Goal: Transaction & Acquisition: Subscribe to service/newsletter

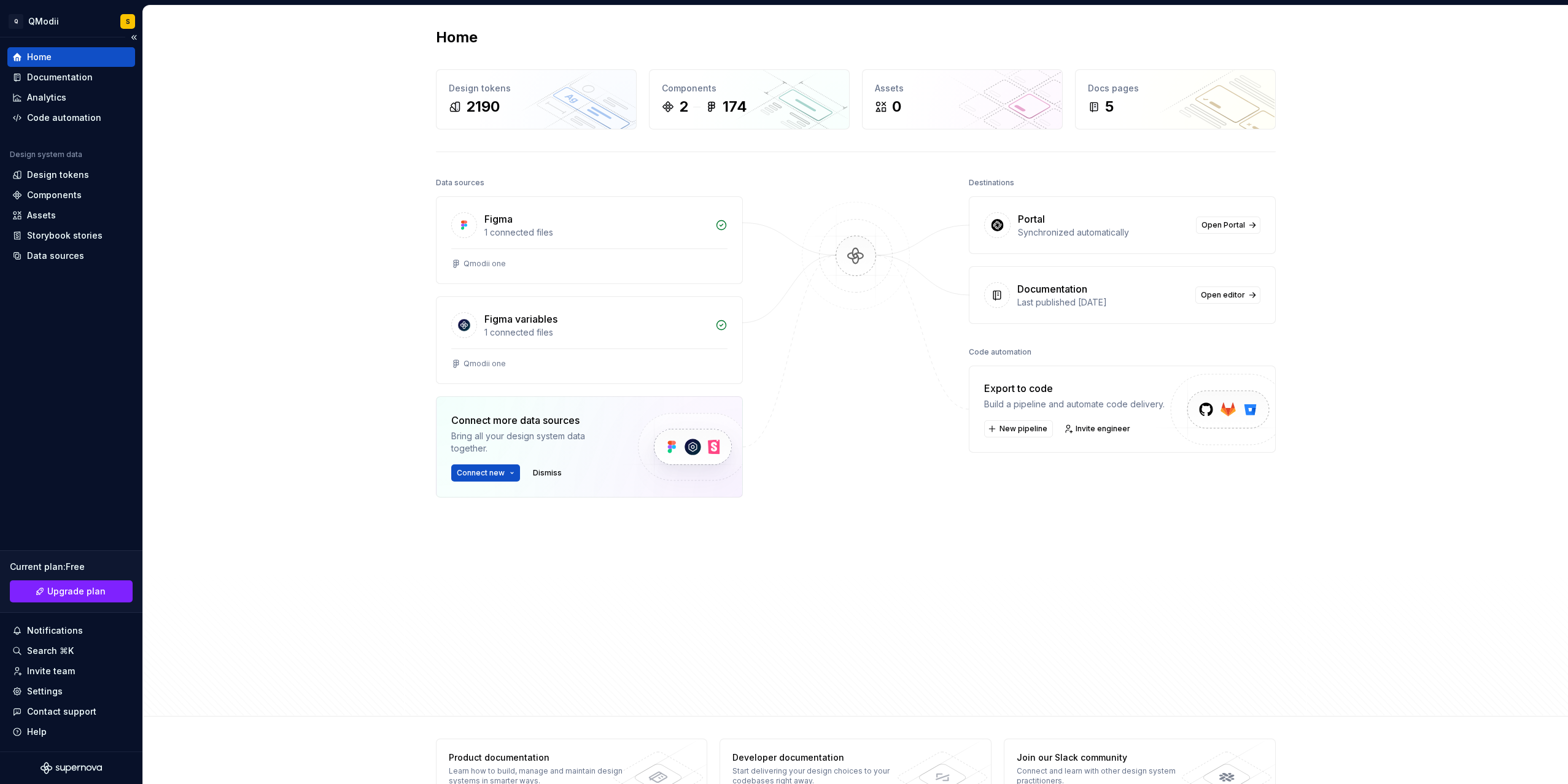
click at [80, 61] on div "Home" at bounding box center [71, 57] width 118 height 12
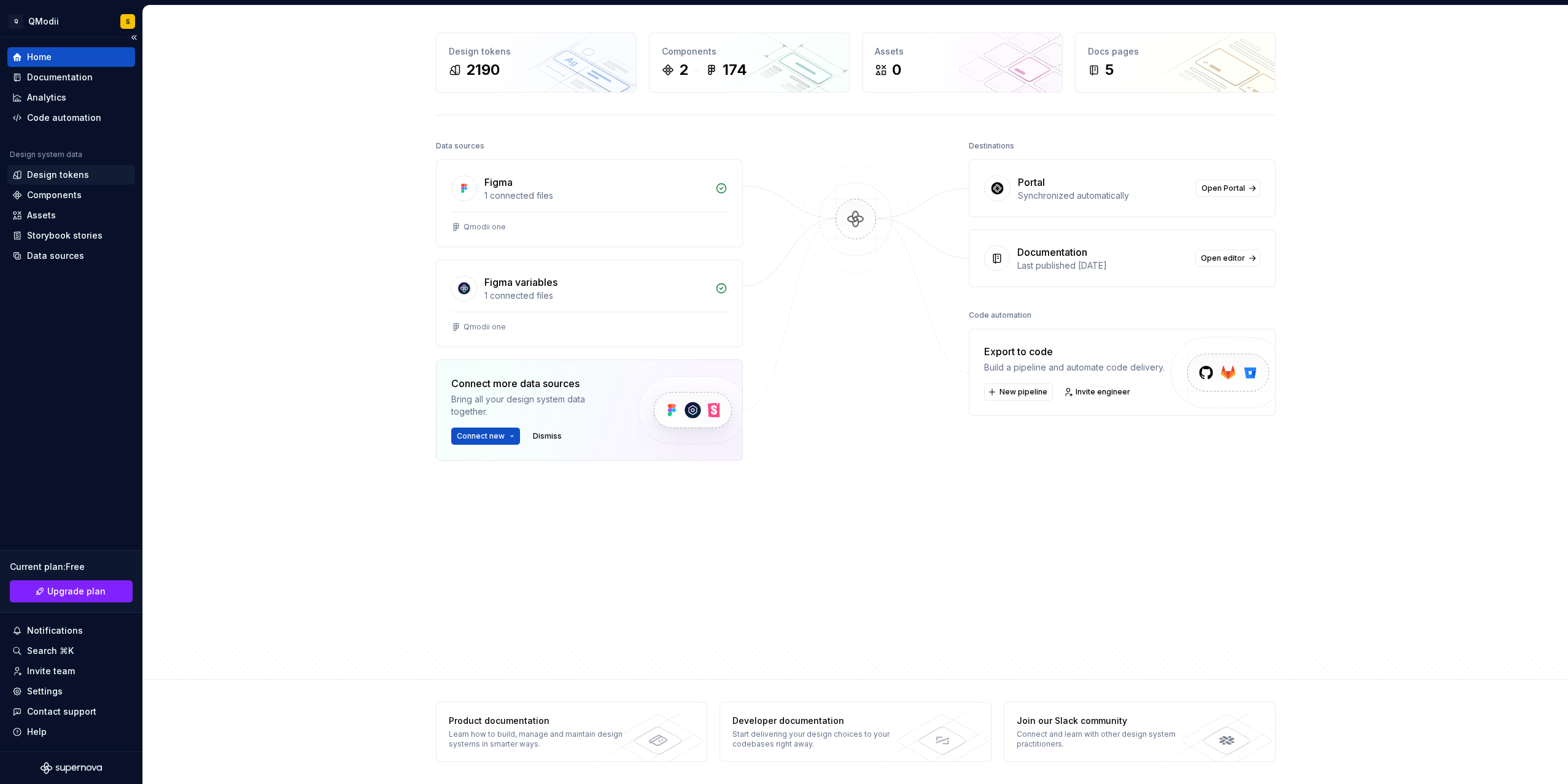
click at [64, 171] on div "Design tokens" at bounding box center [57, 174] width 62 height 12
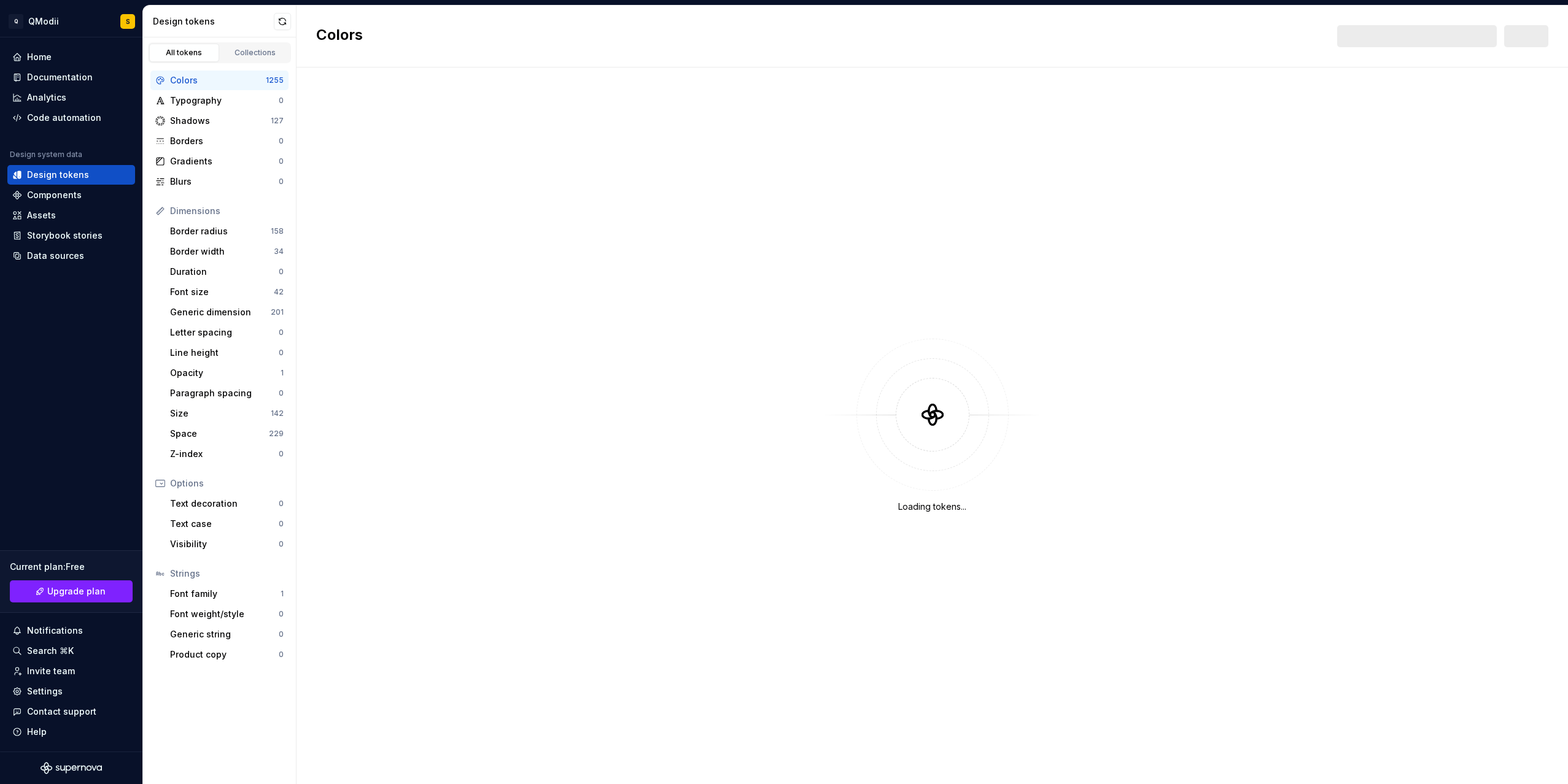
click at [218, 85] on div "Colors" at bounding box center [218, 80] width 95 height 12
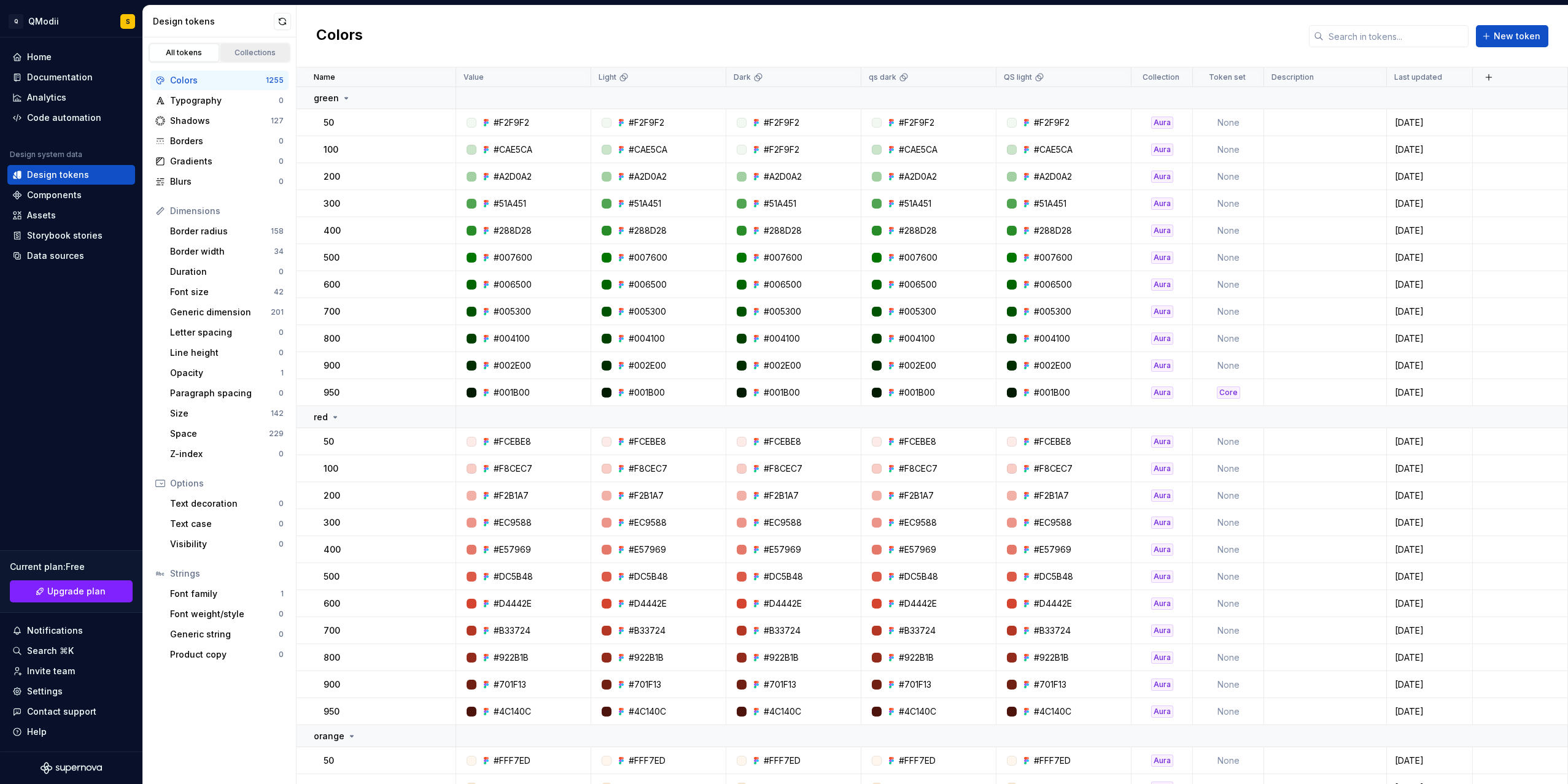
click at [250, 50] on div "Collections" at bounding box center [255, 52] width 61 height 10
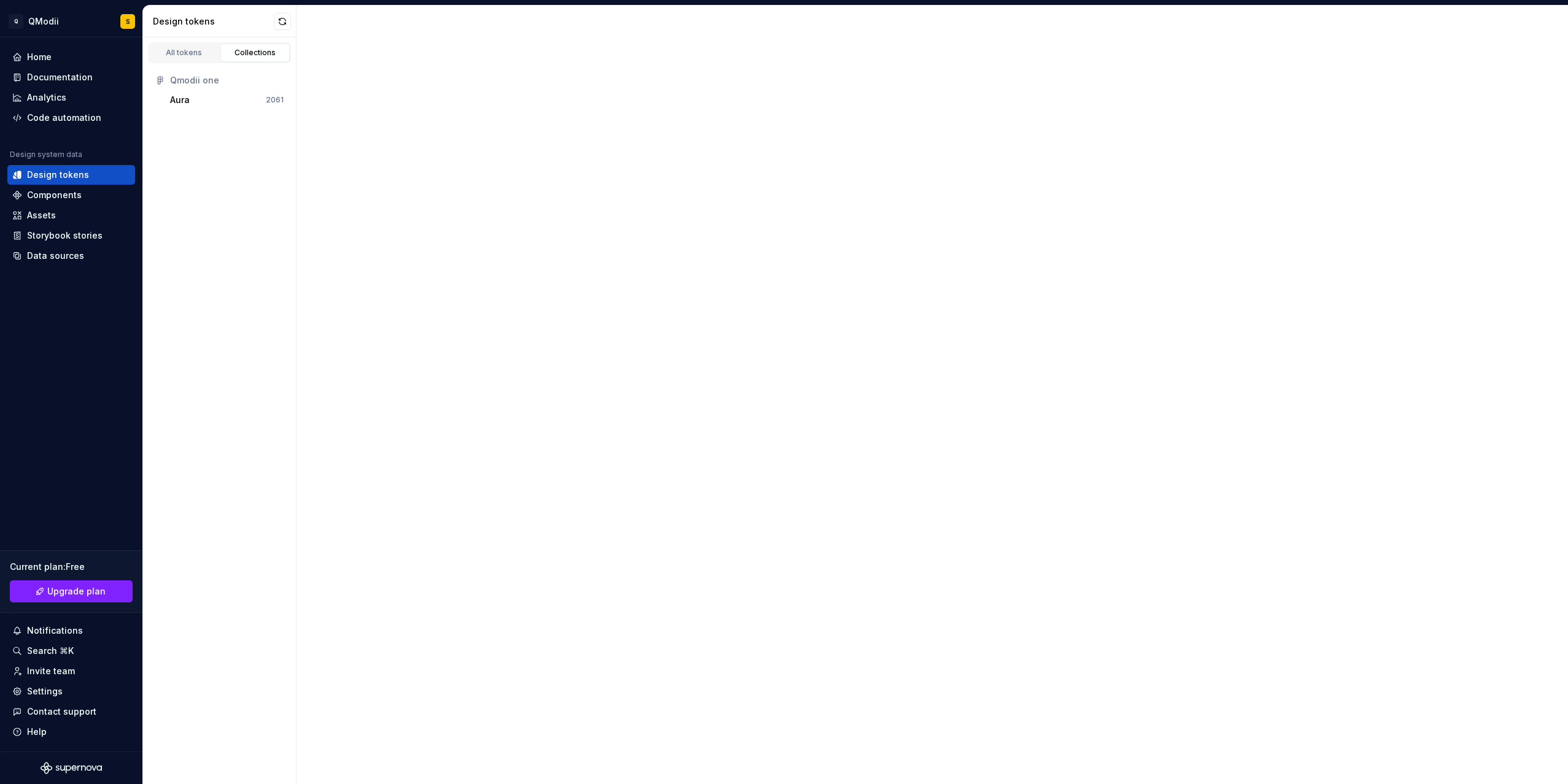
click at [199, 54] on div "All tokens" at bounding box center [184, 52] width 61 height 10
click at [200, 55] on div "All tokens" at bounding box center [184, 52] width 61 height 10
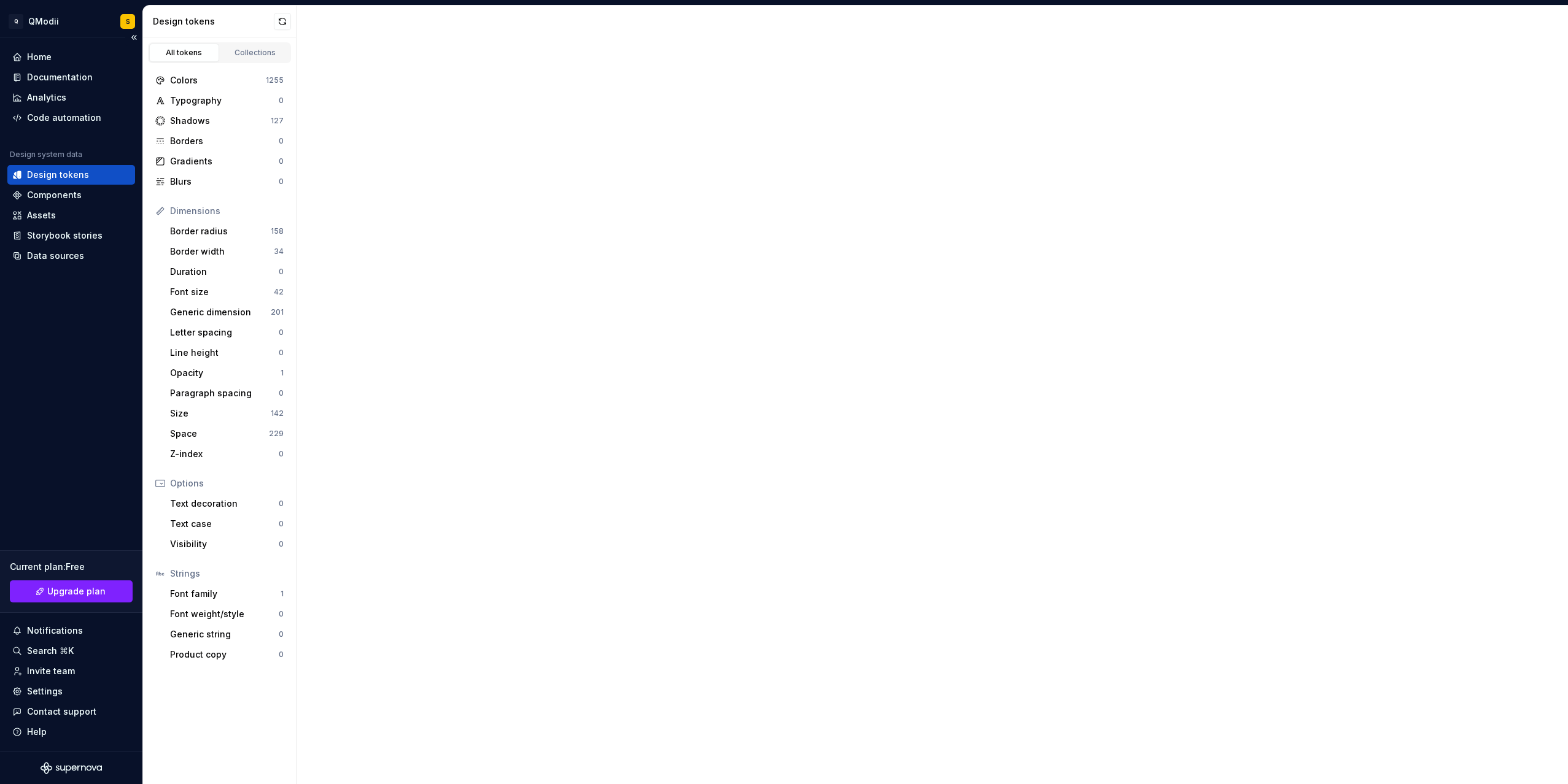
drag, startPoint x: 64, startPoint y: 174, endPoint x: 55, endPoint y: 183, distance: 12.7
click at [48, 175] on div "Design tokens" at bounding box center [57, 174] width 62 height 12
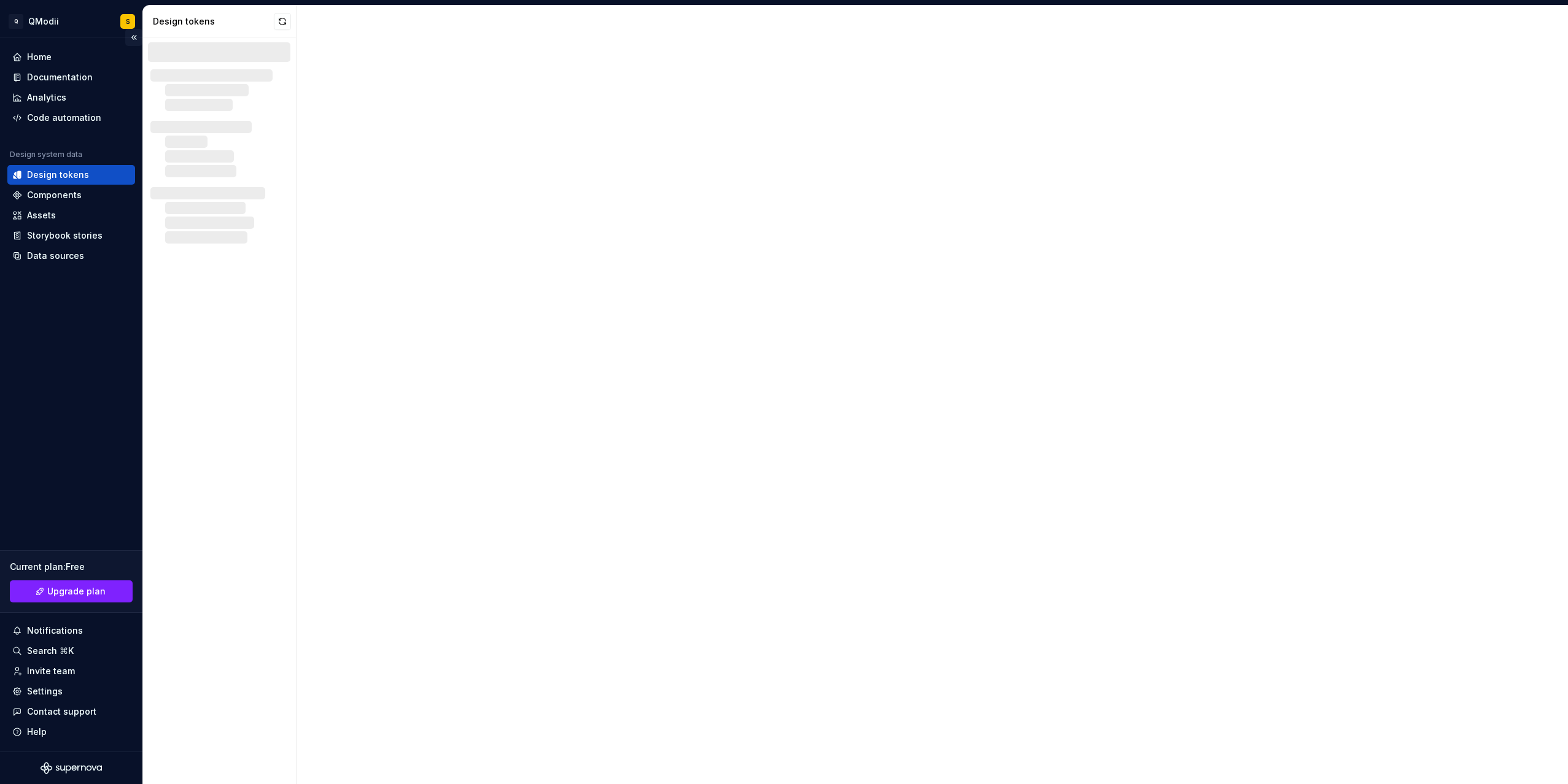
click at [137, 36] on button "Collapse sidebar" at bounding box center [134, 37] width 17 height 17
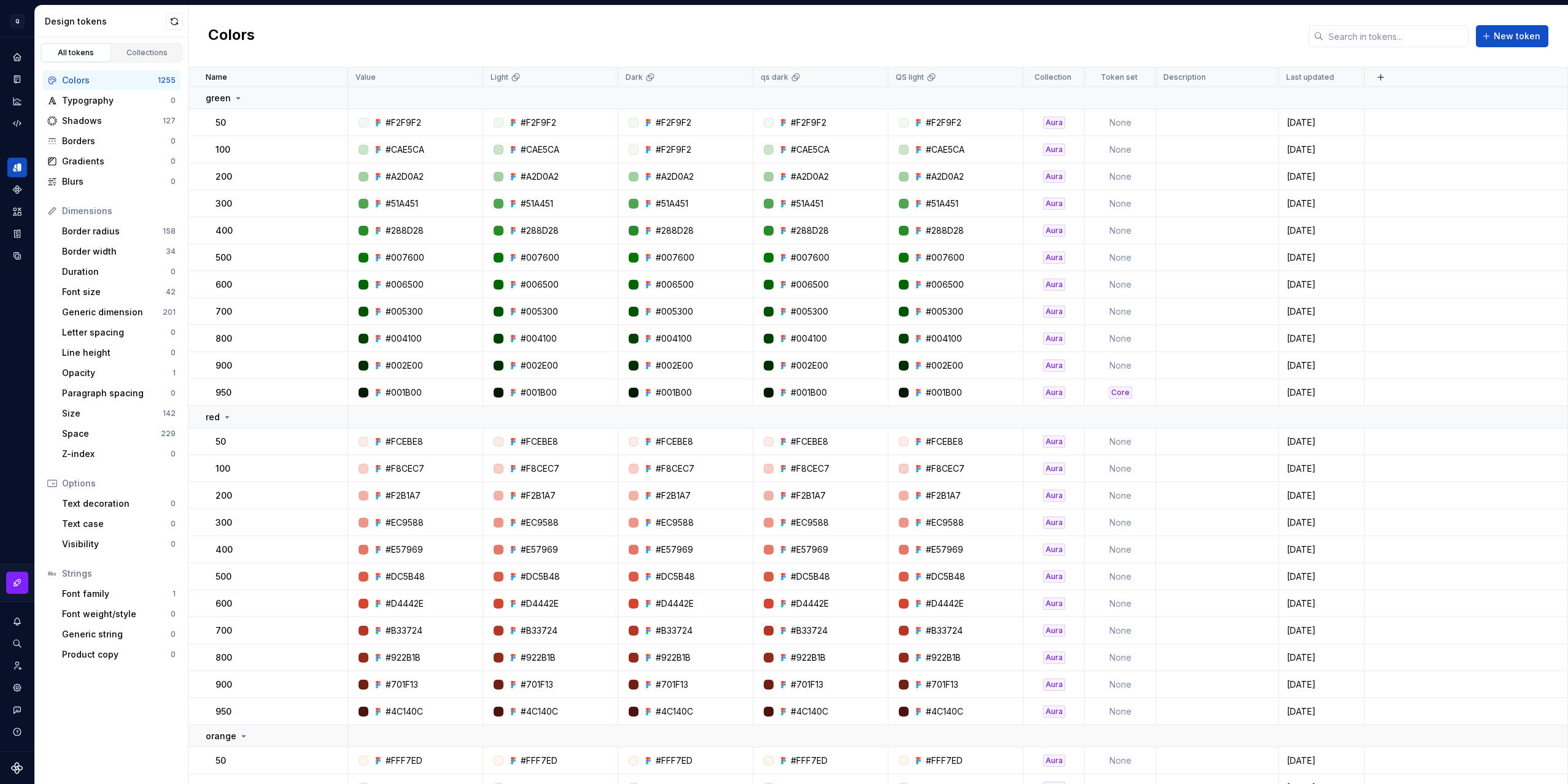
click at [25, 20] on html "Q QModii S Design system data Design tokens All tokens Collections Colors 1255 …" at bounding box center [784, 392] width 1568 height 784
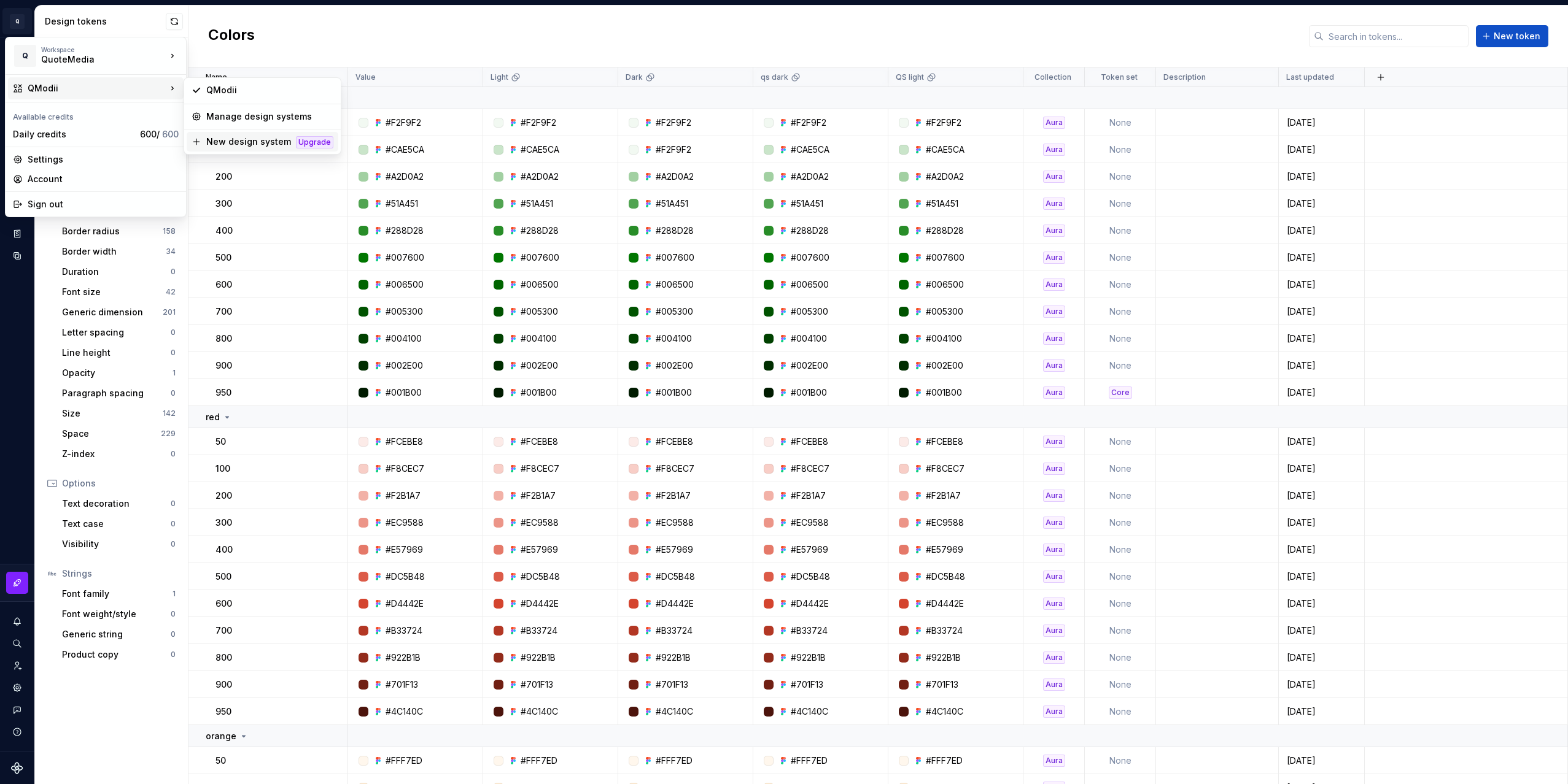
click at [223, 141] on div "New design system" at bounding box center [248, 141] width 85 height 12
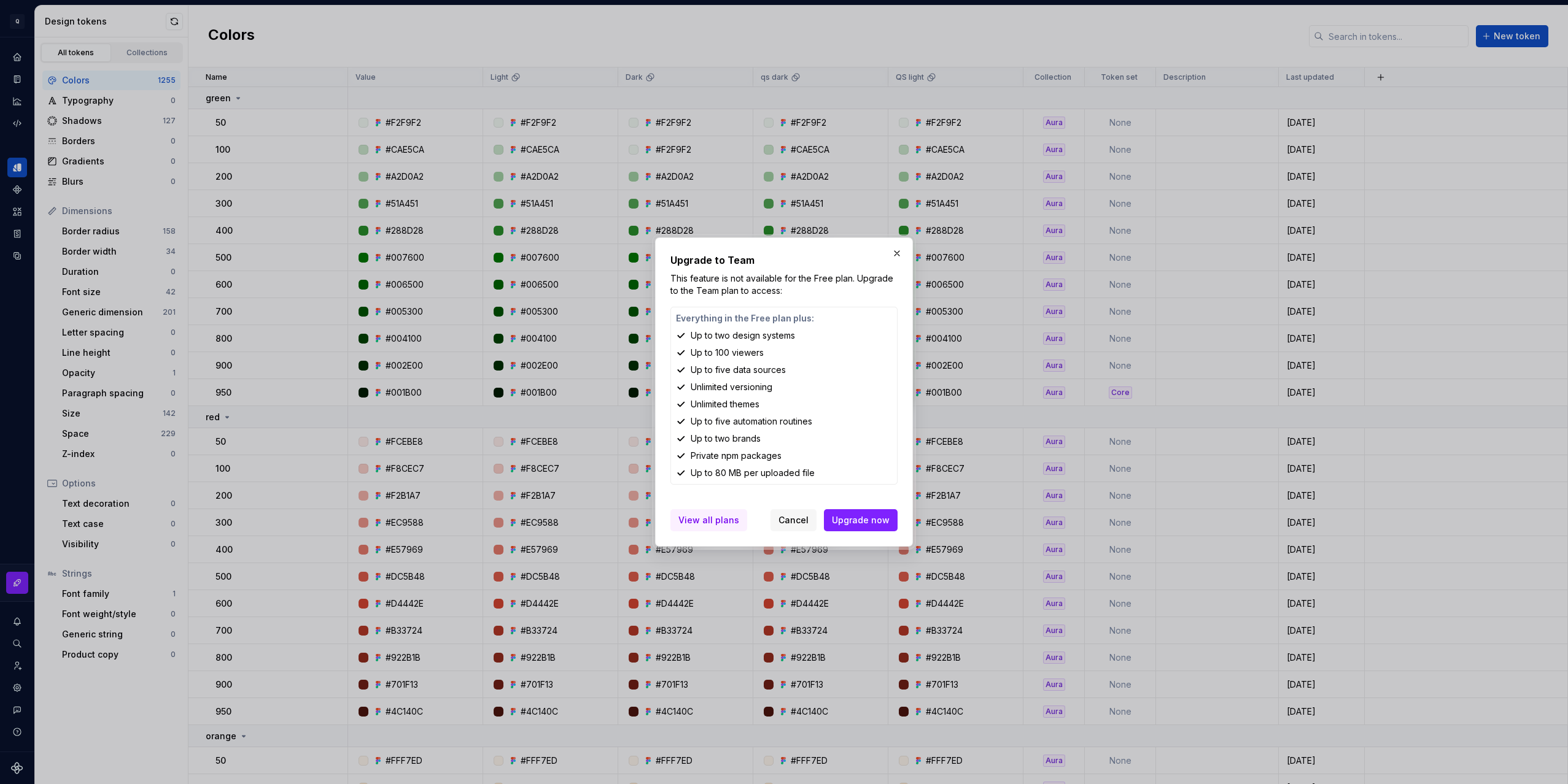
click at [711, 524] on span "View all plans" at bounding box center [709, 520] width 60 height 12
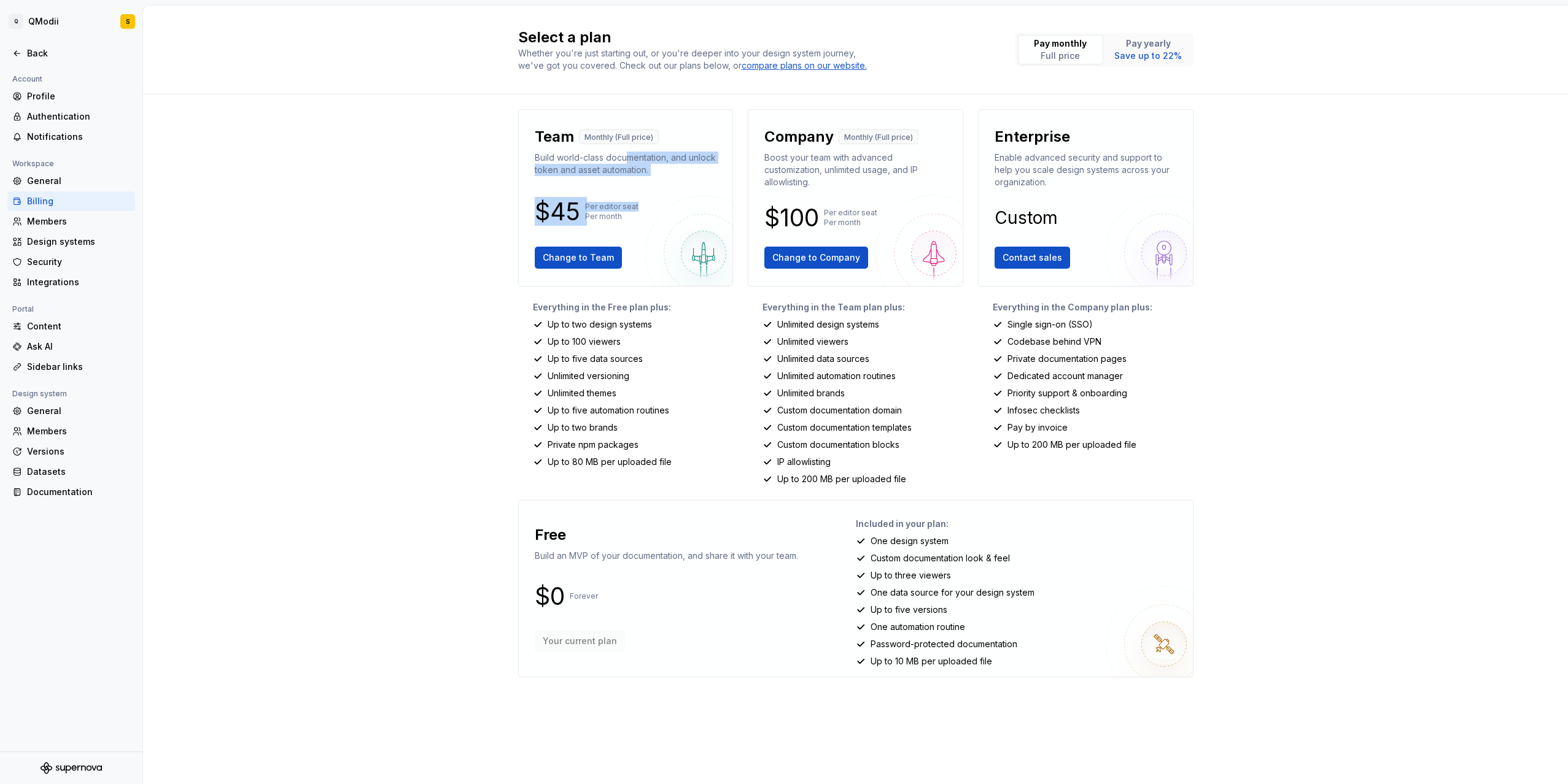
drag, startPoint x: 635, startPoint y: 170, endPoint x: 663, endPoint y: 194, distance: 36.9
click at [663, 194] on div "Team Monthly (Full price) Build world-class documentation, and unlock token and…" at bounding box center [626, 198] width 195 height 157
click at [667, 195] on img at bounding box center [703, 253] width 117 height 116
drag, startPoint x: 814, startPoint y: 155, endPoint x: 912, endPoint y: 188, distance: 103.4
click at [893, 181] on p "Boost your team with advanced customization, unlimited usage, and IP allowlisti…" at bounding box center [856, 170] width 182 height 37
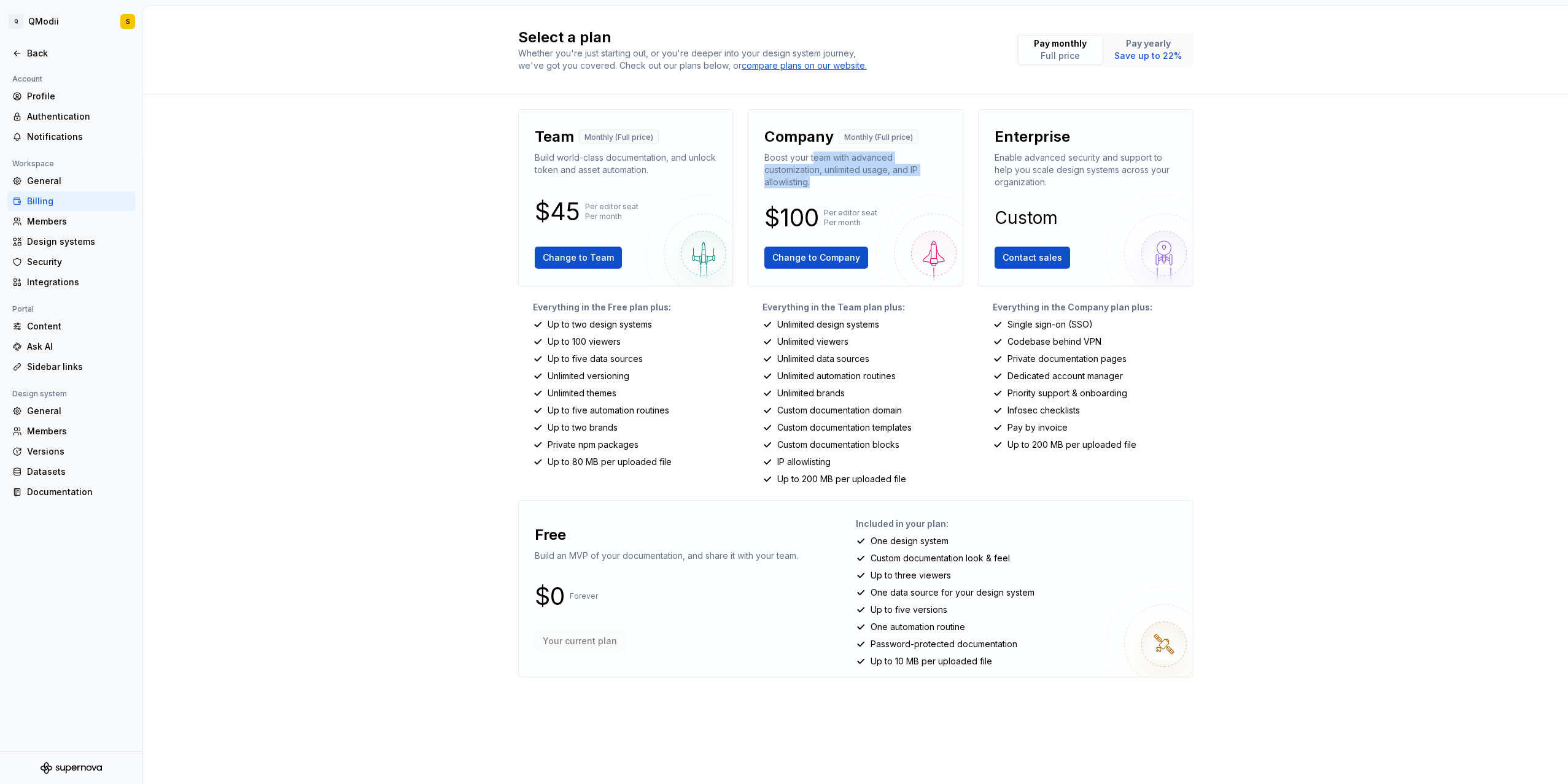
click at [919, 193] on div "Company Monthly (Full price) Boost your team with advanced customization, unlim…" at bounding box center [856, 198] width 195 height 157
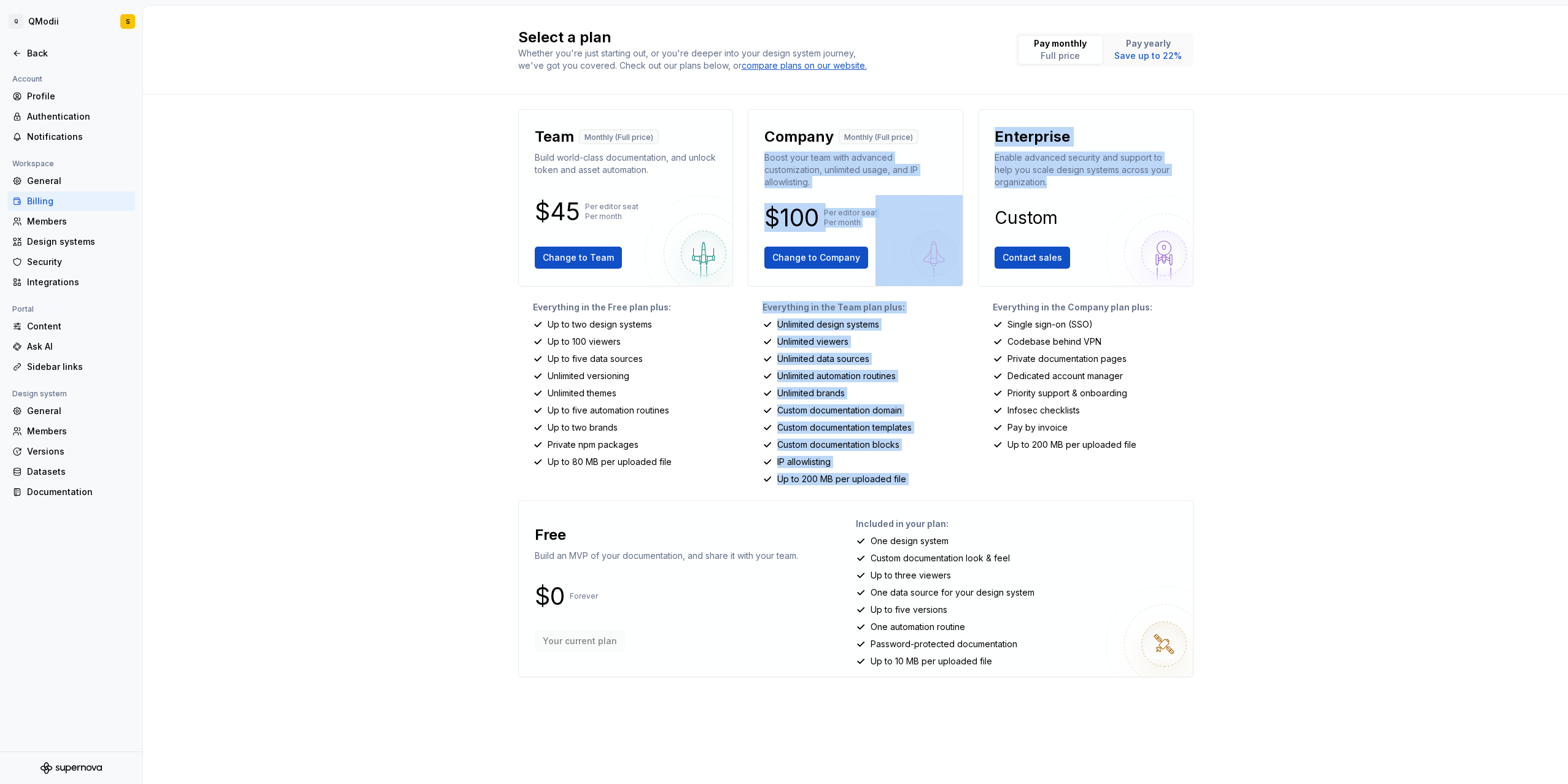
drag, startPoint x: 1077, startPoint y: 193, endPoint x: 956, endPoint y: 140, distance: 132.1
click at [956, 140] on div "Team Monthly (Full price) Build world-class documentation, and unlock token and…" at bounding box center [856, 403] width 675 height 588
click at [819, 188] on p "Boost your team with advanced customization, unlimited usage, and IP allowlisti…" at bounding box center [856, 170] width 182 height 37
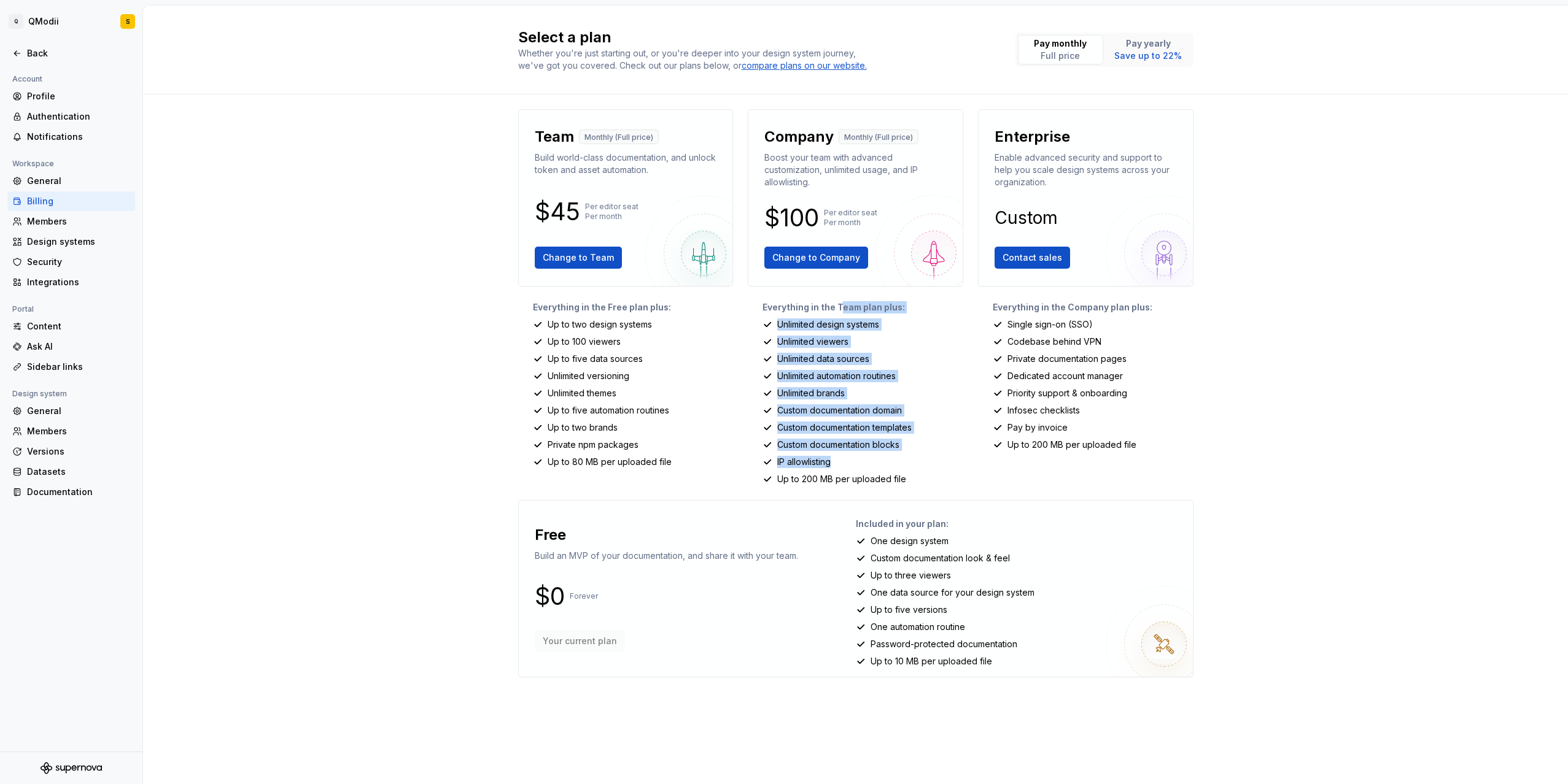
drag, startPoint x: 844, startPoint y: 312, endPoint x: 927, endPoint y: 459, distance: 168.8
click at [925, 459] on div "Everything in the Team plan plus: Unlimited design systems Unlimited viewers Un…" at bounding box center [855, 393] width 215 height 184
click at [936, 461] on div "IP allowlisting" at bounding box center [863, 461] width 201 height 12
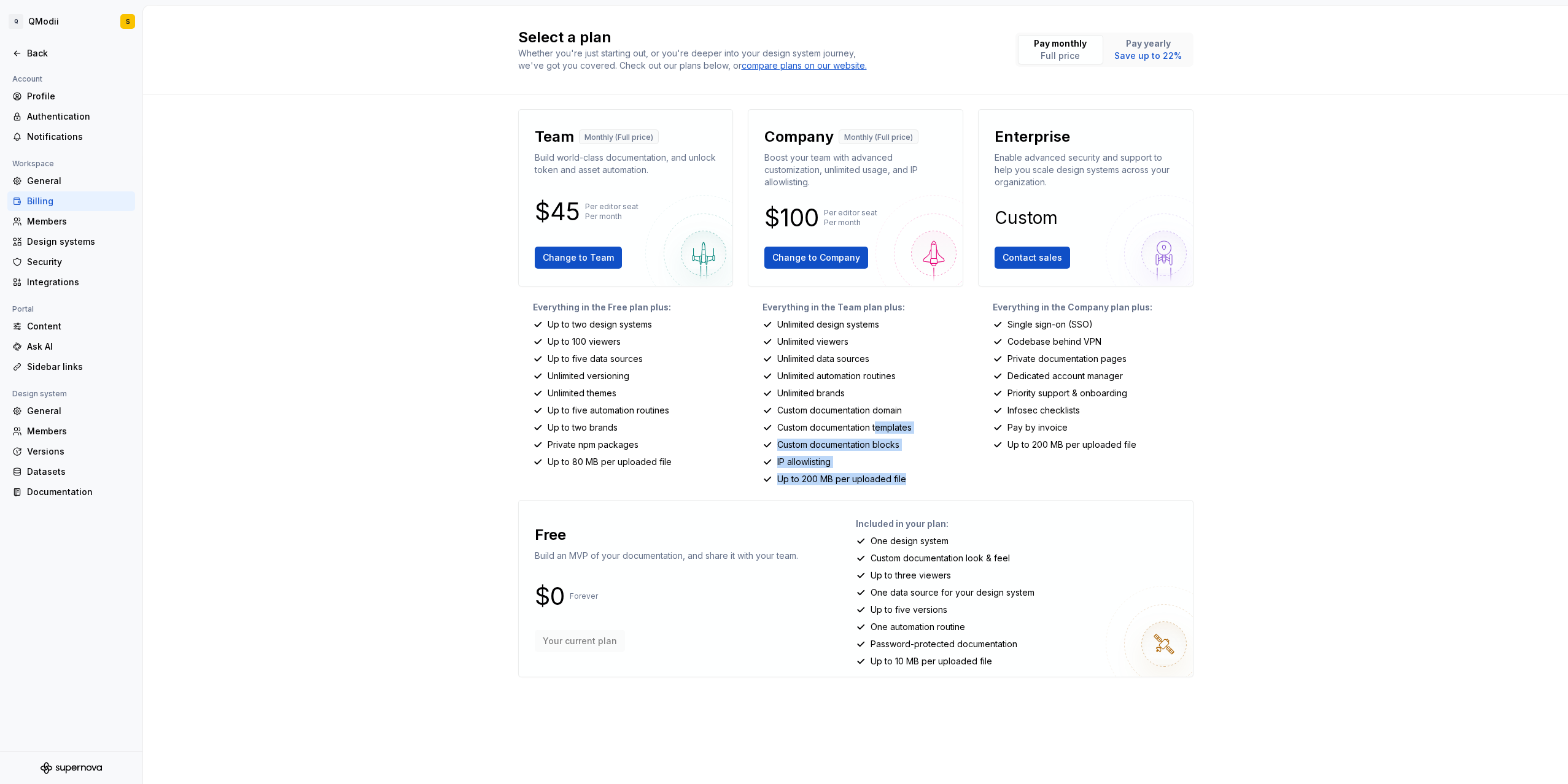
drag, startPoint x: 947, startPoint y: 475, endPoint x: 879, endPoint y: 403, distance: 99.0
click at [876, 416] on div "Everything in the Team plan plus: Unlimited design systems Unlimited viewers Un…" at bounding box center [855, 393] width 215 height 184
click at [886, 370] on p "Unlimited automation routines" at bounding box center [837, 375] width 118 height 12
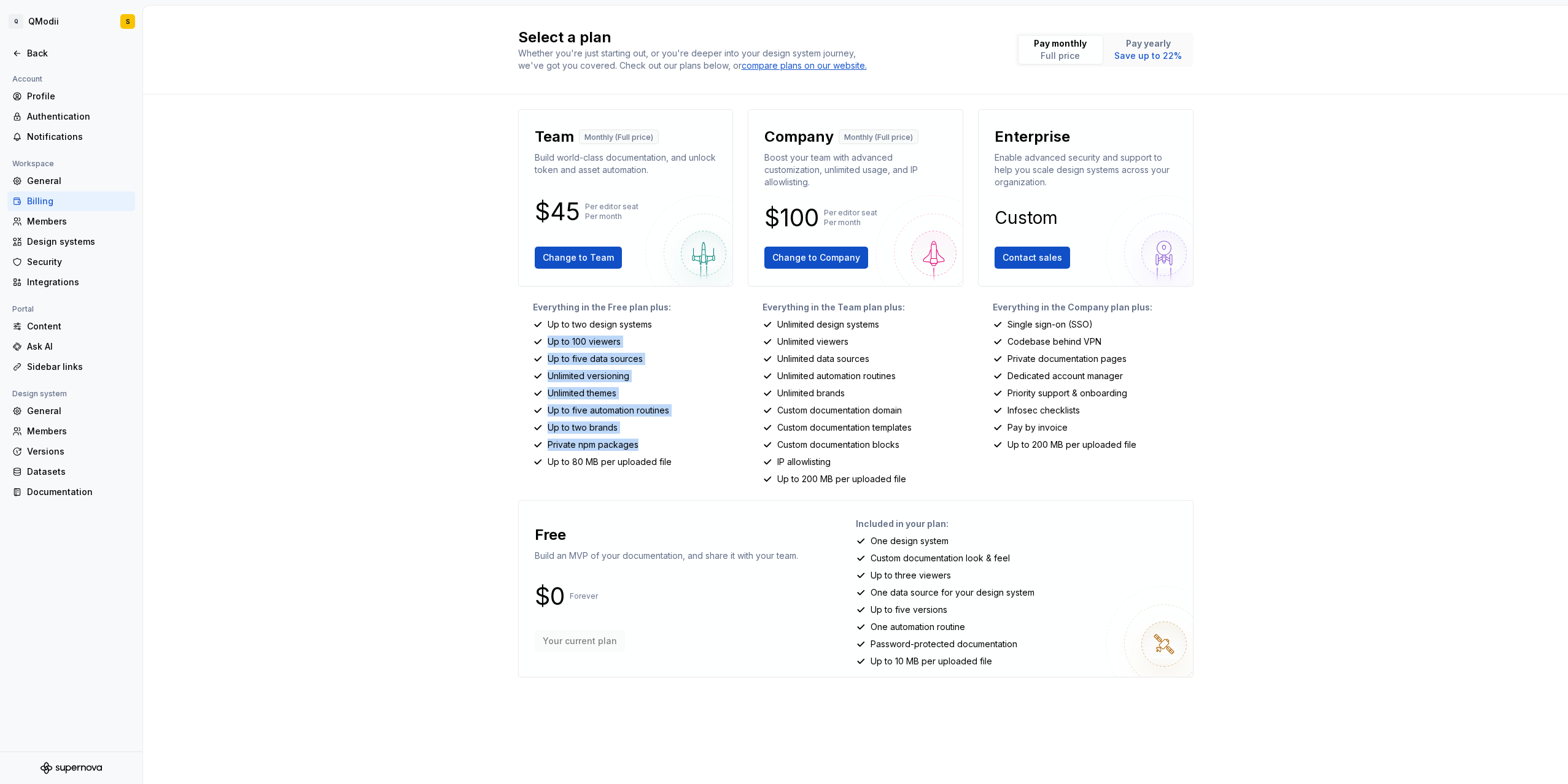
drag, startPoint x: 656, startPoint y: 330, endPoint x: 693, endPoint y: 464, distance: 139.0
click at [695, 461] on div "Everything in the Free plan plus: Up to two design systems Up to 100 viewers Up…" at bounding box center [626, 393] width 215 height 184
click at [1272, 432] on div "Select a plan Whether you're just starting out, or you're deeper into your desi…" at bounding box center [856, 395] width 1425 height 779
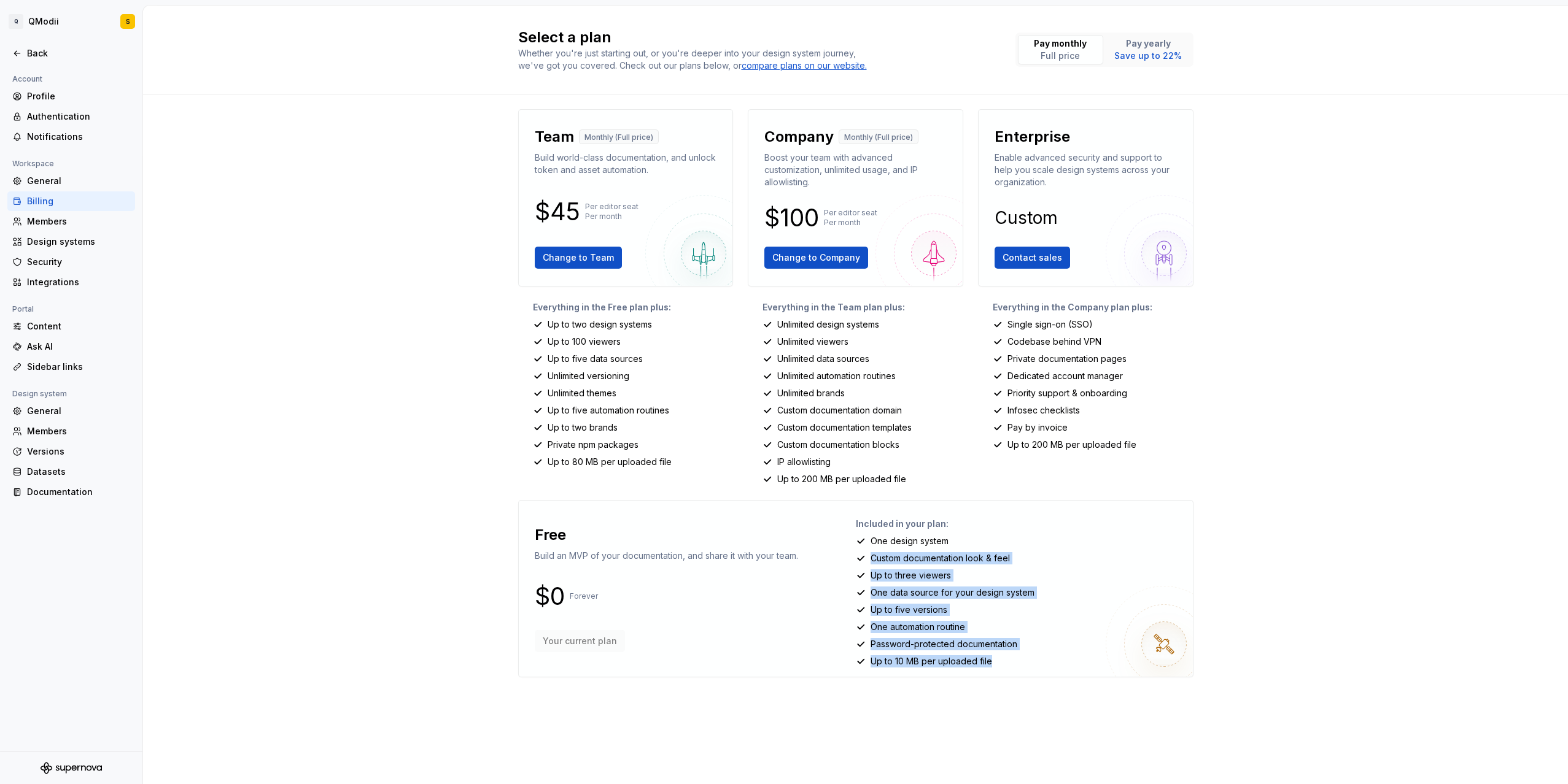
drag, startPoint x: 978, startPoint y: 563, endPoint x: 1006, endPoint y: 682, distance: 122.2
click at [1006, 682] on div "Team Monthly (Full price) Build world-class documentation, and unlock token and…" at bounding box center [856, 403] width 675 height 588
click at [1042, 668] on div "Free Build an MVP of your documentation, and share it with your team. $0 Foreve…" at bounding box center [856, 589] width 675 height 178
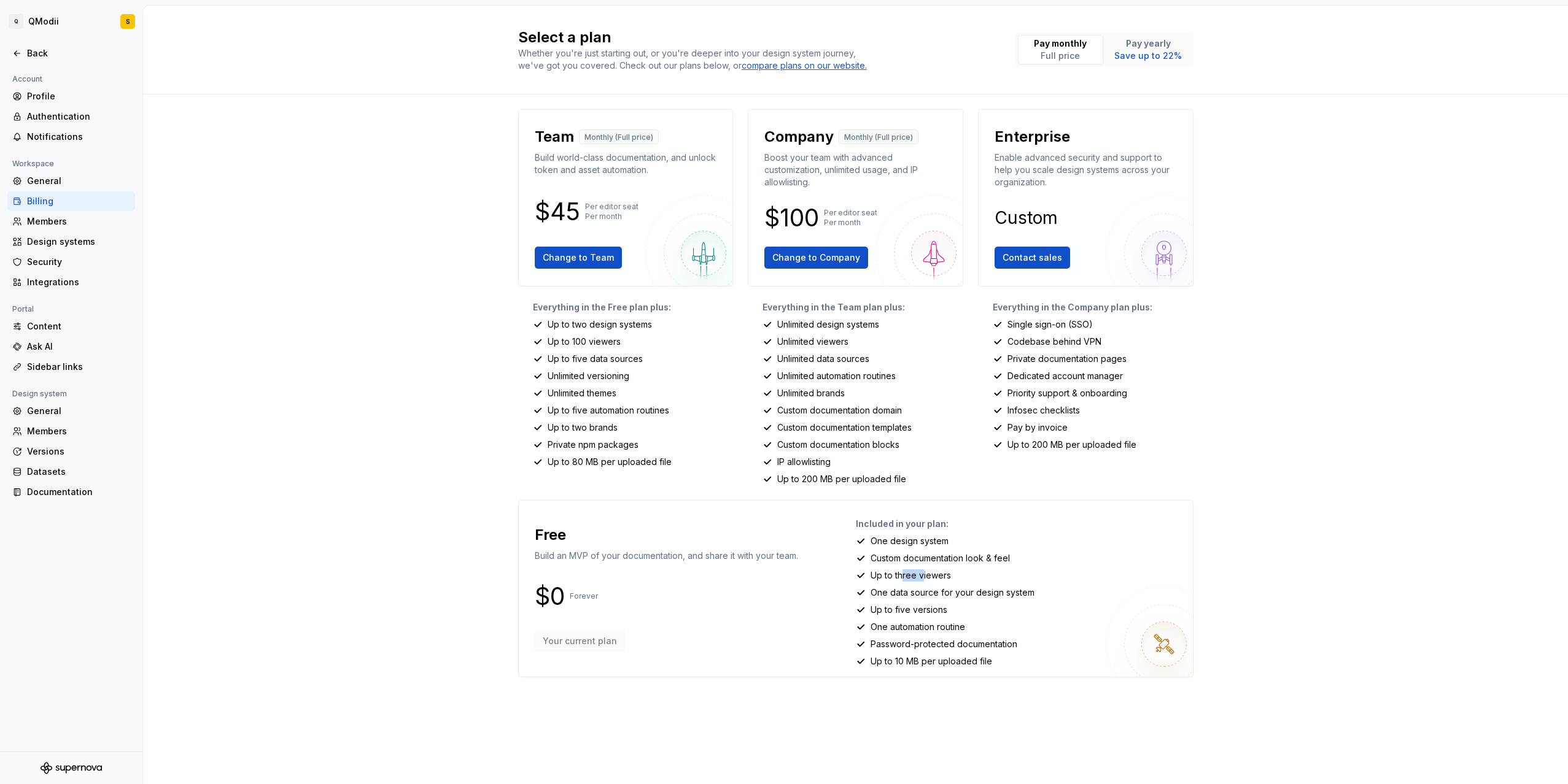
drag, startPoint x: 905, startPoint y: 577, endPoint x: 912, endPoint y: 592, distance: 16.6
click at [921, 583] on div "Included in your plan: One design system Custom documentation look & feel Up to…" at bounding box center [1019, 589] width 327 height 157
drag, startPoint x: 910, startPoint y: 595, endPoint x: 931, endPoint y: 601, distance: 21.8
click at [924, 599] on div "Included in your plan: One design system Custom documentation look & feel Up to…" at bounding box center [1019, 589] width 327 height 157
drag, startPoint x: 898, startPoint y: 616, endPoint x: 928, endPoint y: 620, distance: 30.3
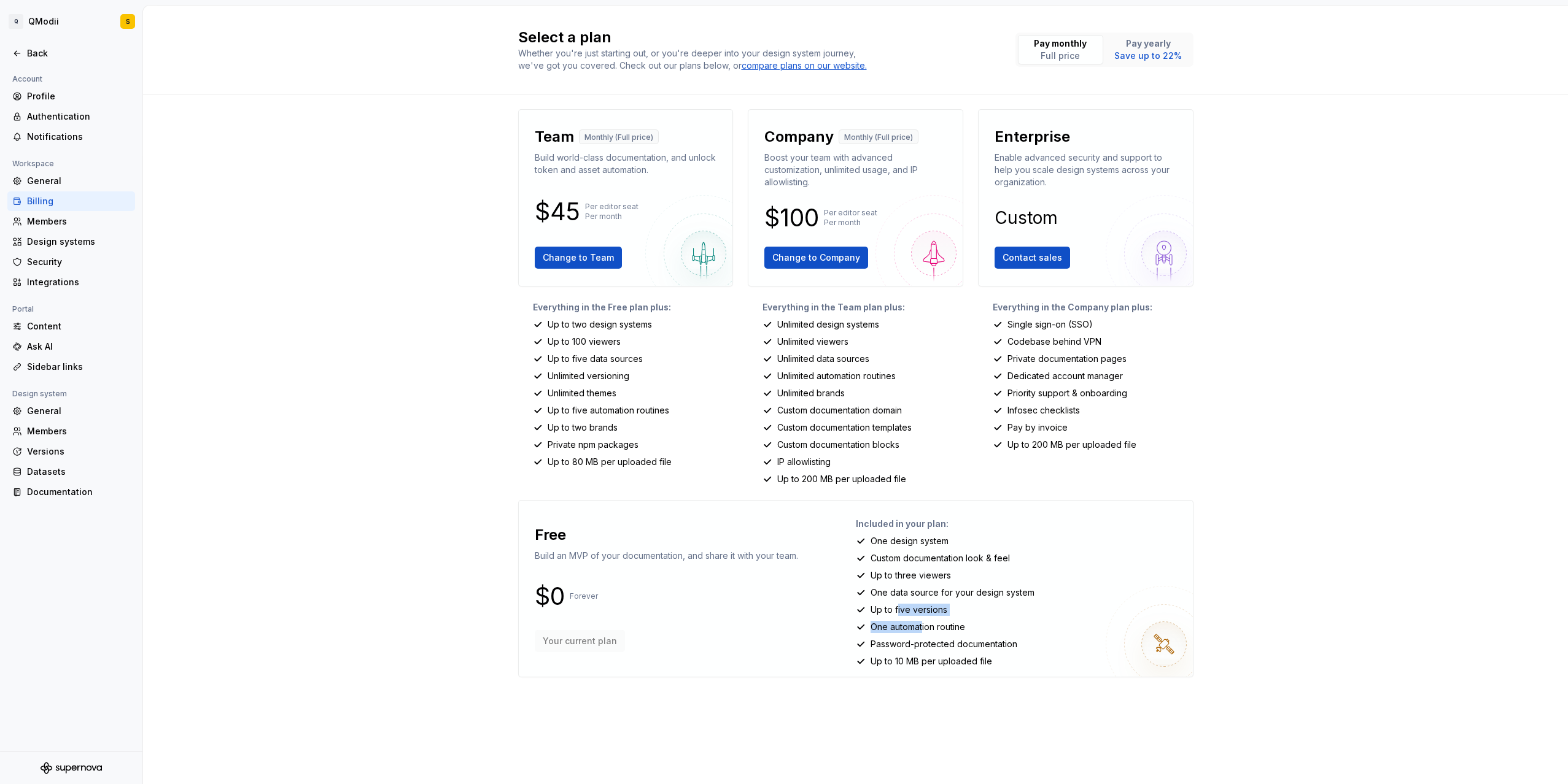
click at [926, 620] on div "Included in your plan: One design system Custom documentation look & feel Up to…" at bounding box center [1019, 589] width 327 height 157
drag, startPoint x: 942, startPoint y: 649, endPoint x: 998, endPoint y: 664, distance: 58.0
click at [975, 659] on div "Included in your plan: One design system Custom documentation look & feel Up to…" at bounding box center [1019, 589] width 327 height 157
click at [36, 54] on div "Back" at bounding box center [78, 53] width 103 height 12
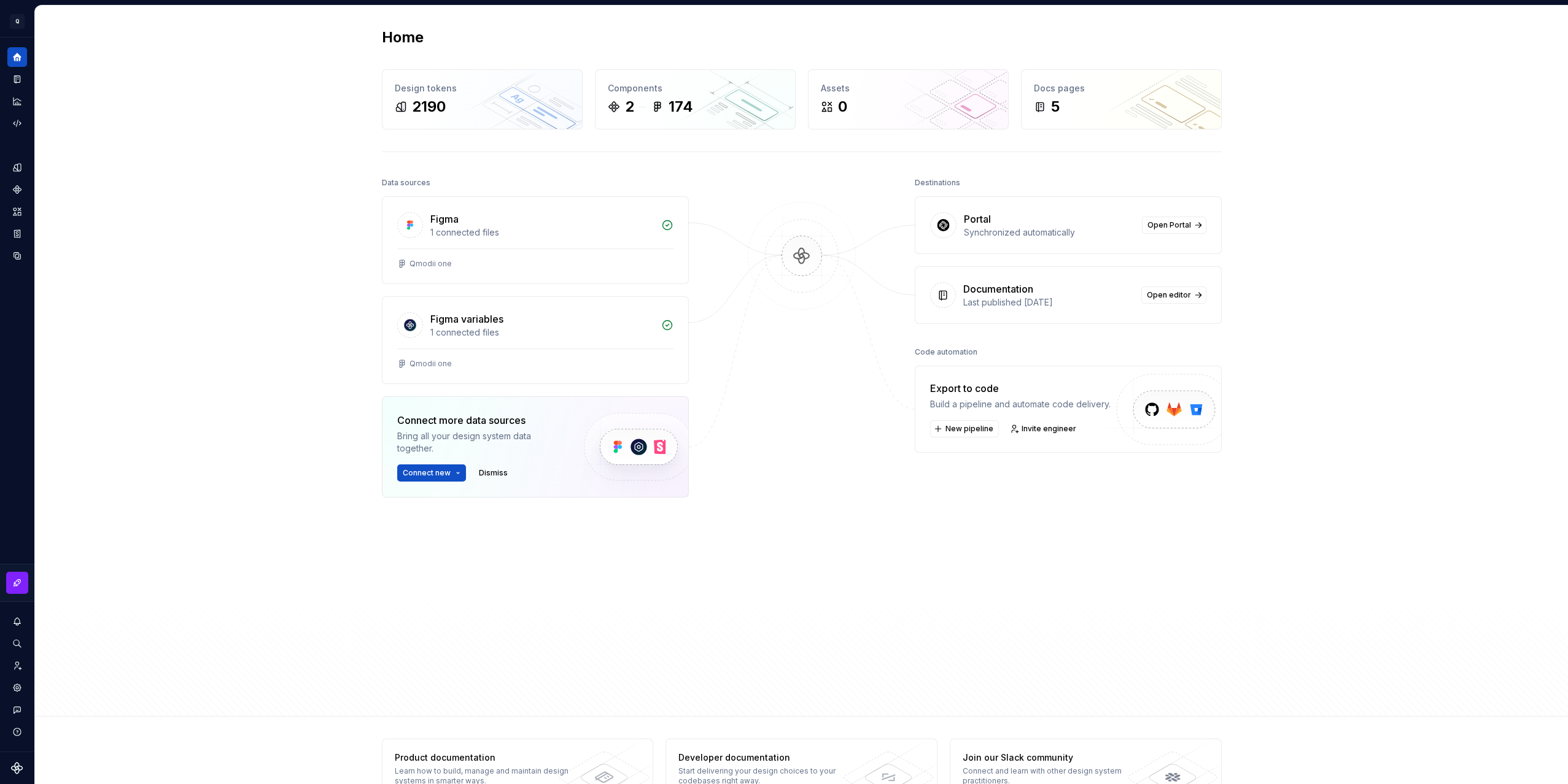
click at [56, 24] on div "Home Design tokens 2190 Components 2 174 Assets 0 Docs pages 5 Data sources Fig…" at bounding box center [802, 361] width 1533 height 711
click at [24, 30] on button "Expand sidebar" at bounding box center [25, 37] width 17 height 17
